Goal: Check status: Check status

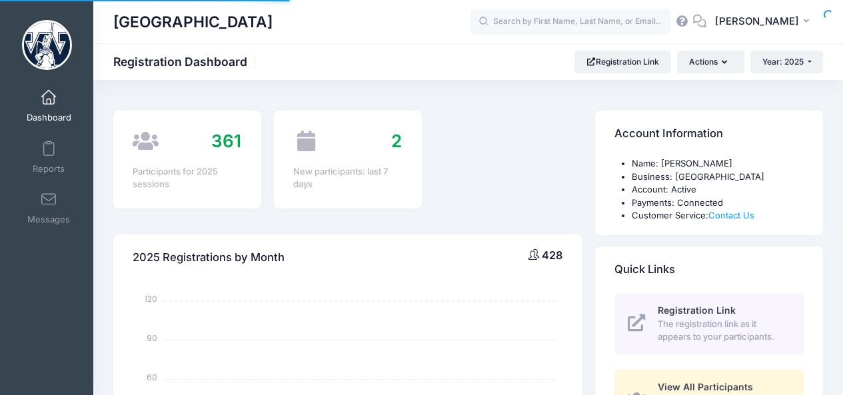
select select
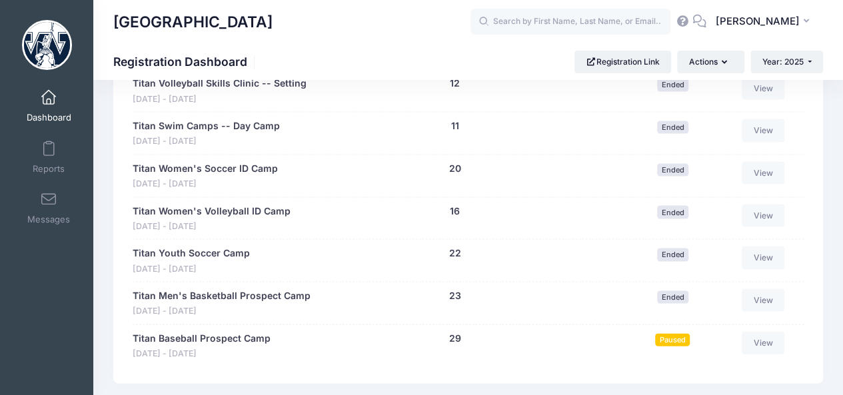
scroll to position [1303, 0]
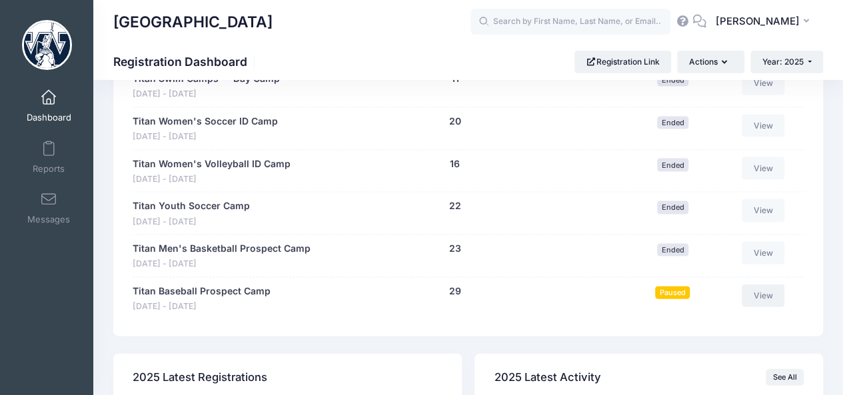
click at [749, 289] on link "View" at bounding box center [763, 296] width 43 height 23
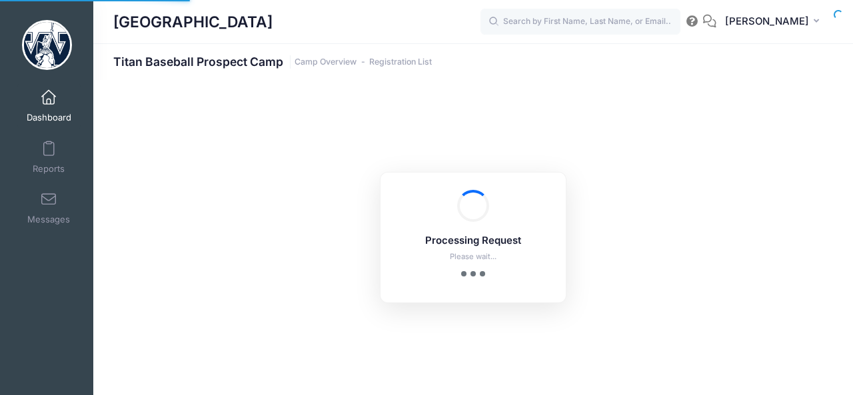
select select "10"
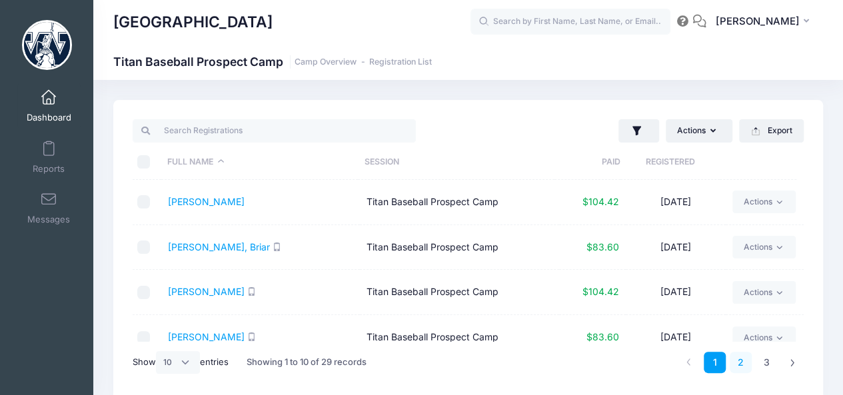
click at [739, 362] on link "2" at bounding box center [741, 363] width 22 height 22
click at [200, 197] on link "[PERSON_NAME]" at bounding box center [206, 201] width 77 height 11
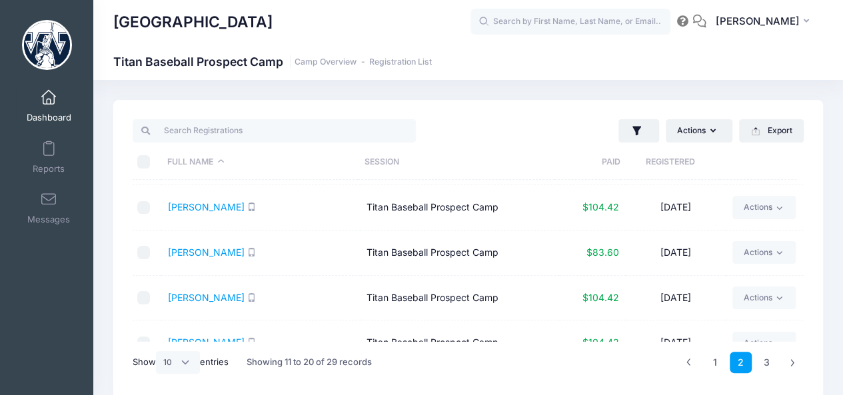
scroll to position [223, 0]
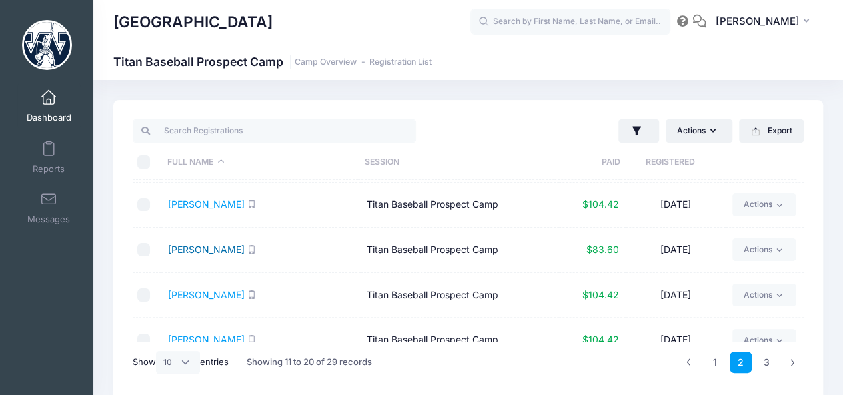
click at [192, 253] on link "Rawlings, Elijah" at bounding box center [206, 249] width 77 height 11
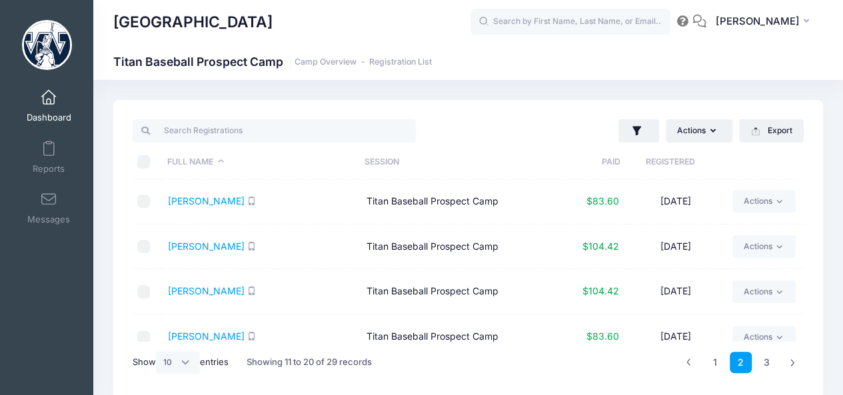
scroll to position [287, 0]
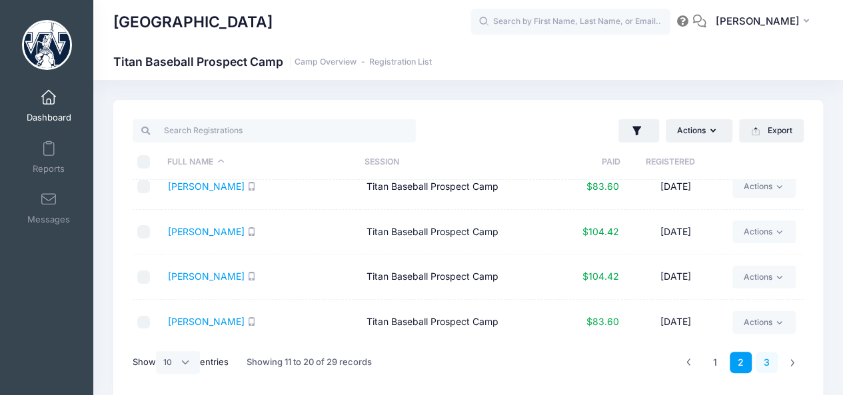
click at [764, 361] on link "3" at bounding box center [767, 363] width 22 height 22
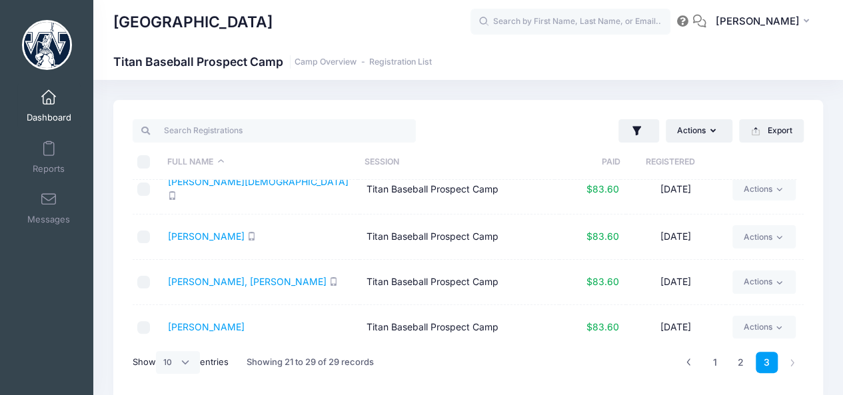
scroll to position [0, 0]
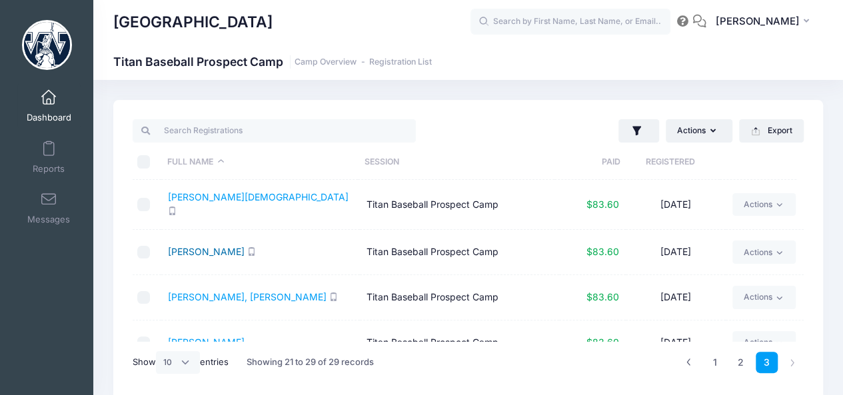
click at [199, 246] on link "Stoker, Jack" at bounding box center [206, 251] width 77 height 11
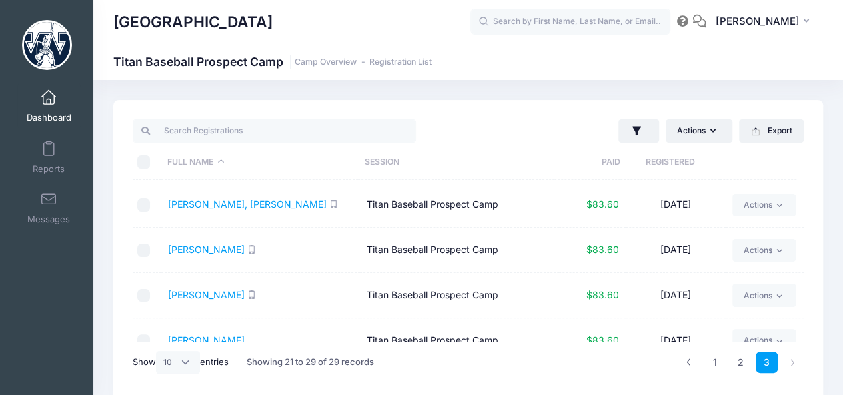
scroll to position [242, 0]
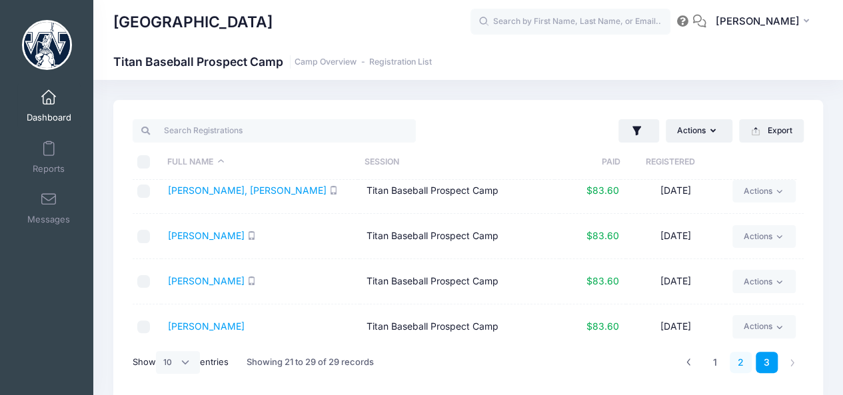
click at [736, 363] on link "2" at bounding box center [741, 363] width 22 height 22
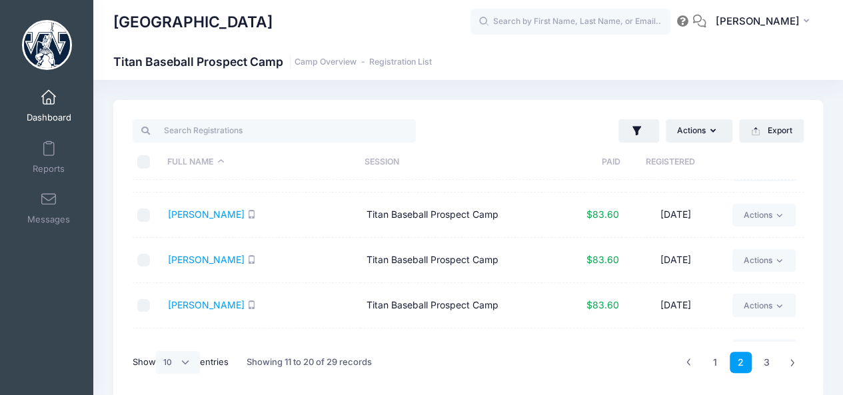
scroll to position [0, 0]
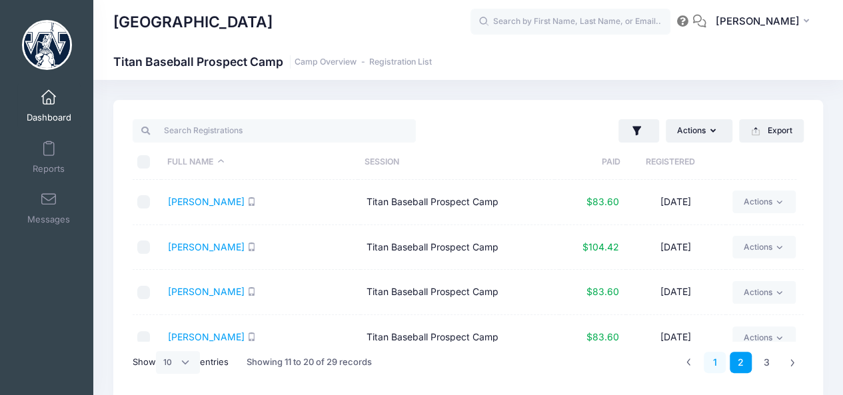
click at [718, 359] on link "1" at bounding box center [715, 363] width 22 height 22
click at [759, 365] on link "3" at bounding box center [767, 363] width 22 height 22
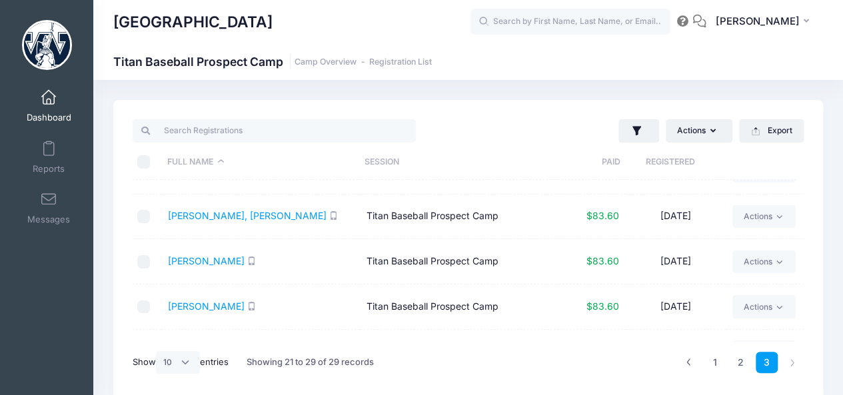
scroll to position [218, 0]
click at [213, 212] on link "Wilson, Connor" at bounding box center [247, 214] width 159 height 11
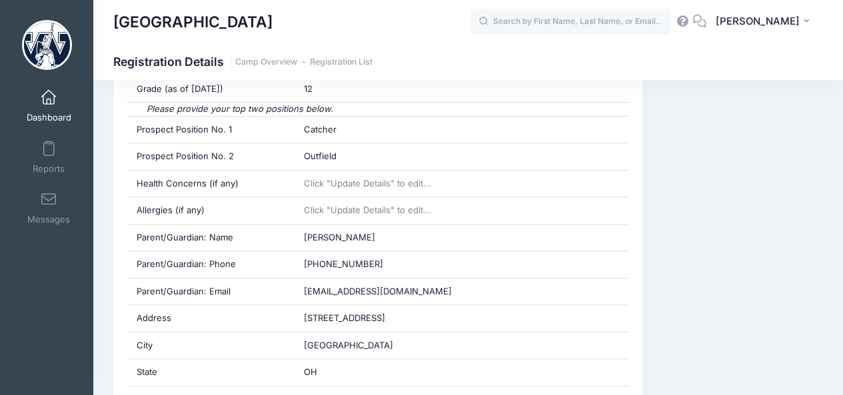
scroll to position [533, 0]
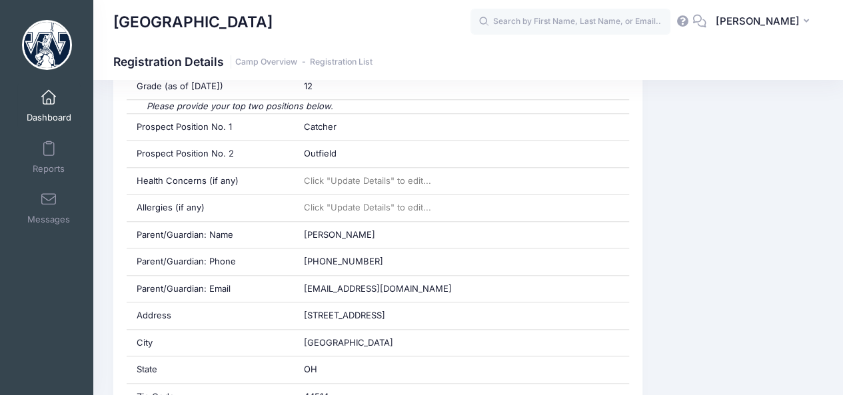
drag, startPoint x: 853, startPoint y: 47, endPoint x: 850, endPoint y: 145, distance: 97.4
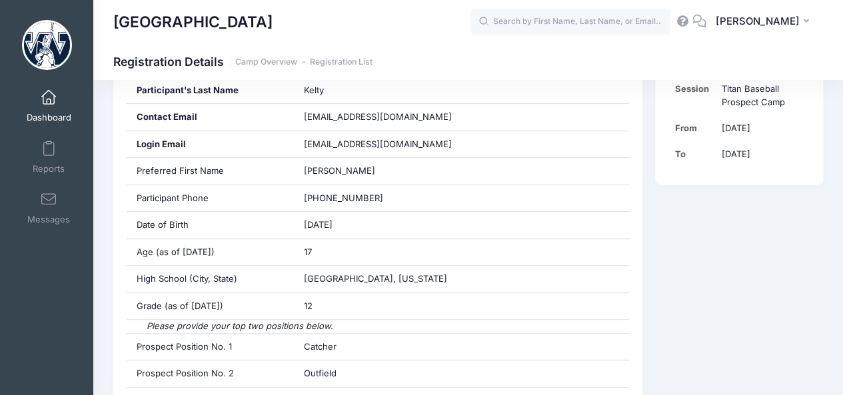
scroll to position [311, 0]
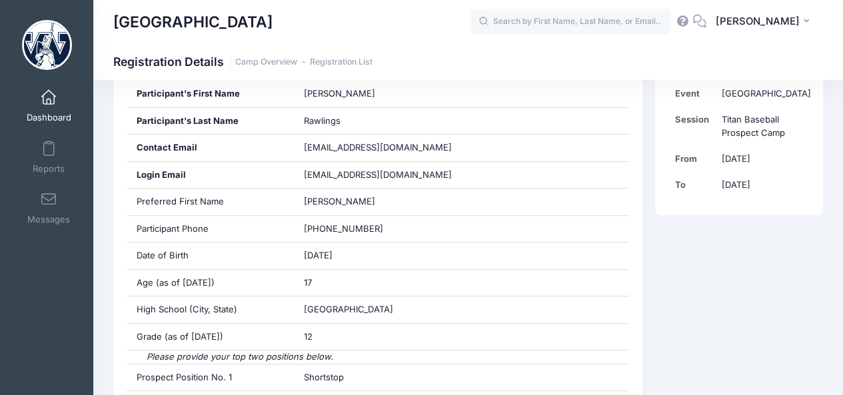
scroll to position [290, 0]
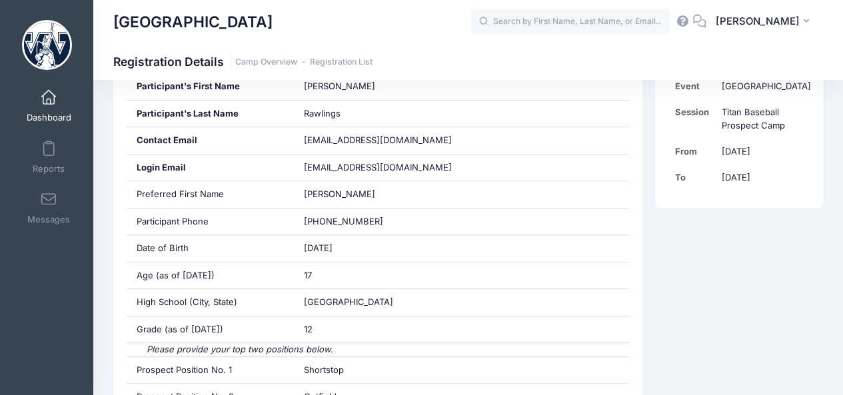
drag, startPoint x: 852, startPoint y: 48, endPoint x: 845, endPoint y: 101, distance: 53.7
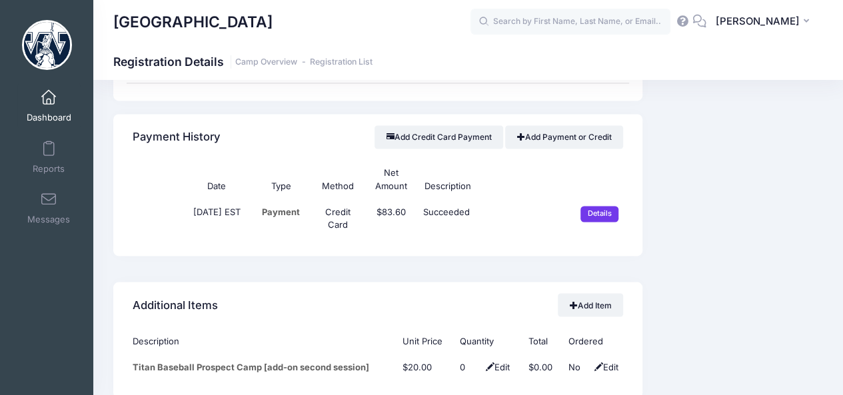
scroll to position [1040, 0]
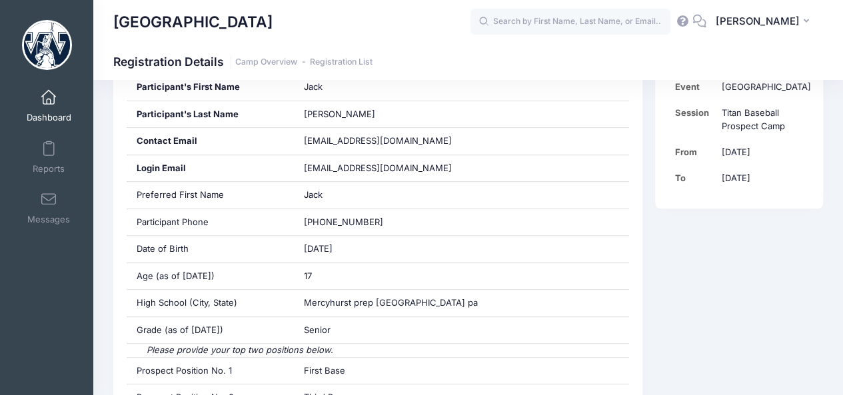
scroll to position [284, 0]
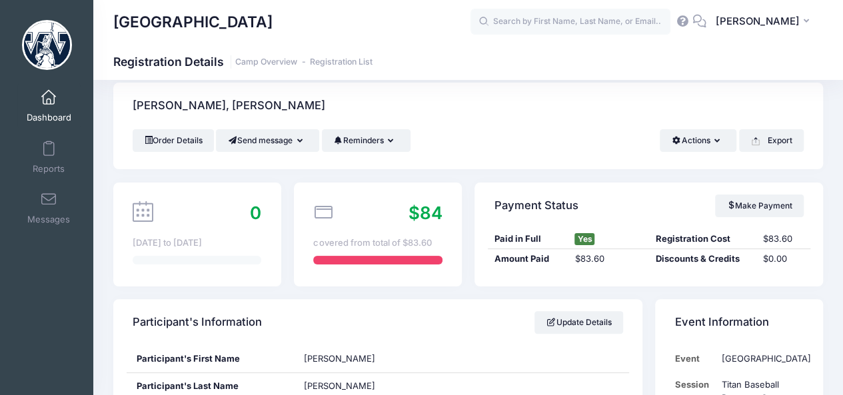
scroll to position [15, 0]
